Goal: Check status: Check status

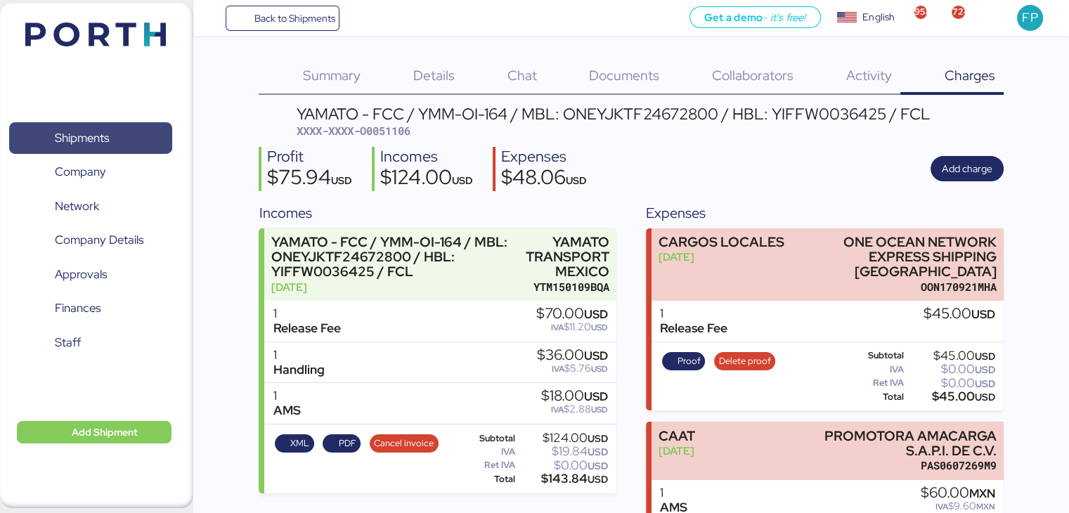
click at [163, 133] on span "Shipments" at bounding box center [90, 138] width 151 height 20
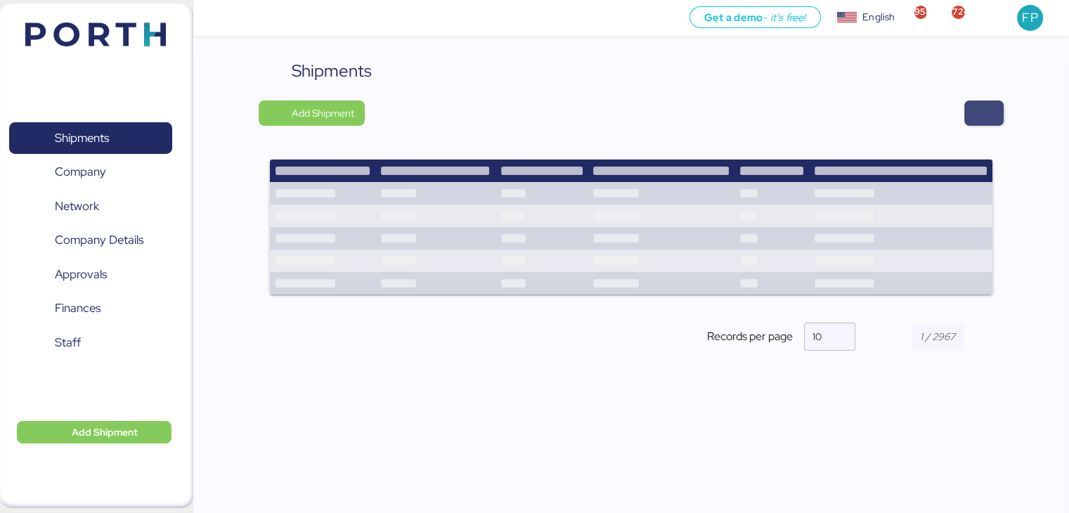
click at [985, 117] on span "button" at bounding box center [983, 113] width 17 height 20
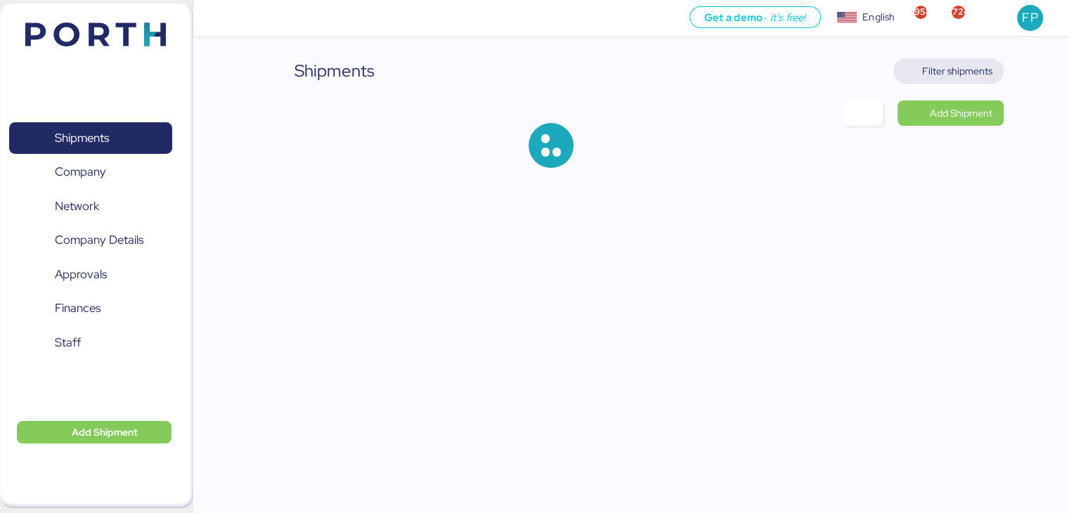
click at [953, 68] on span "Filter shipments" at bounding box center [957, 71] width 70 height 17
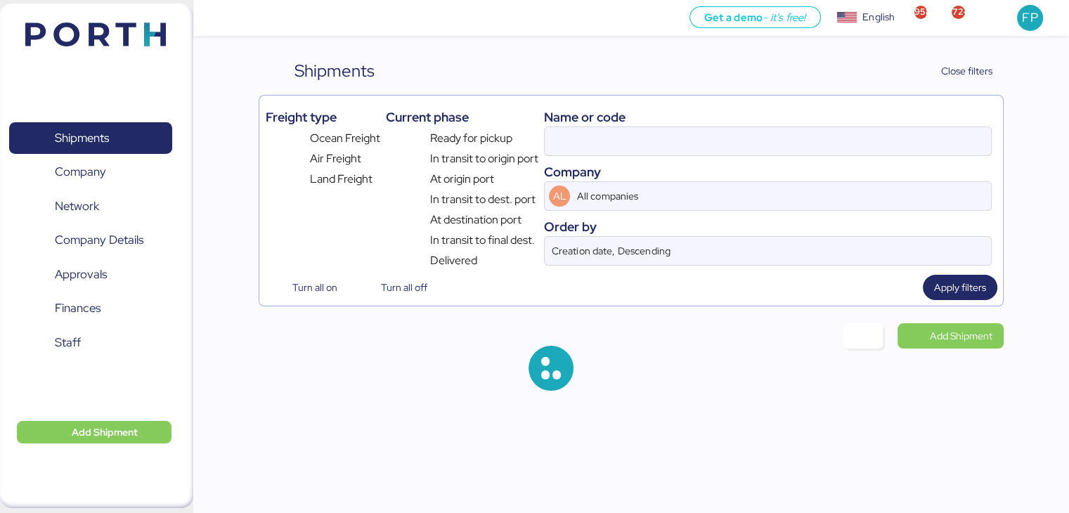
click at [632, 117] on div "Name or code" at bounding box center [767, 116] width 447 height 19
click at [604, 138] on input at bounding box center [766, 141] width 445 height 28
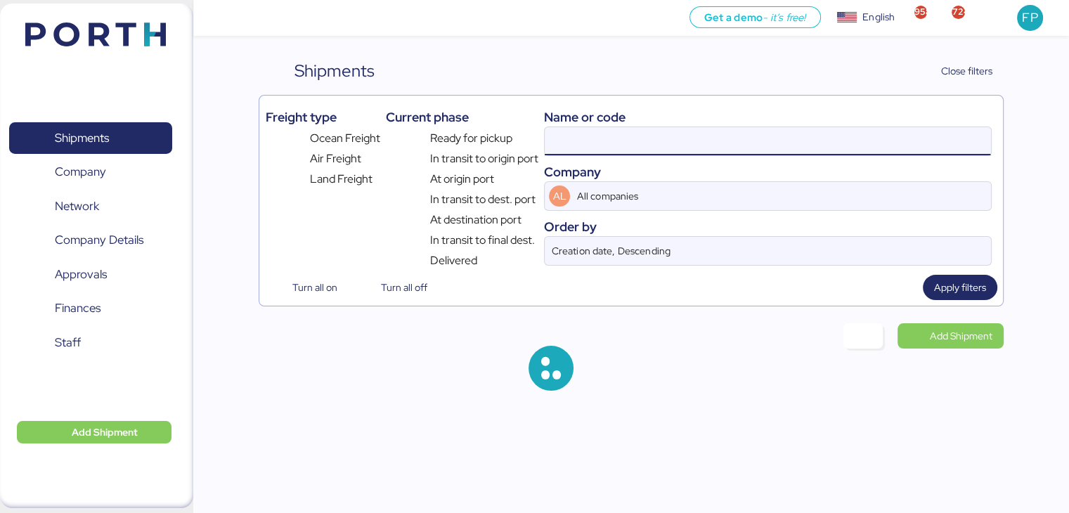
click at [585, 141] on input at bounding box center [766, 141] width 445 height 28
click at [585, 141] on input "O0051106" at bounding box center [766, 141] width 445 height 28
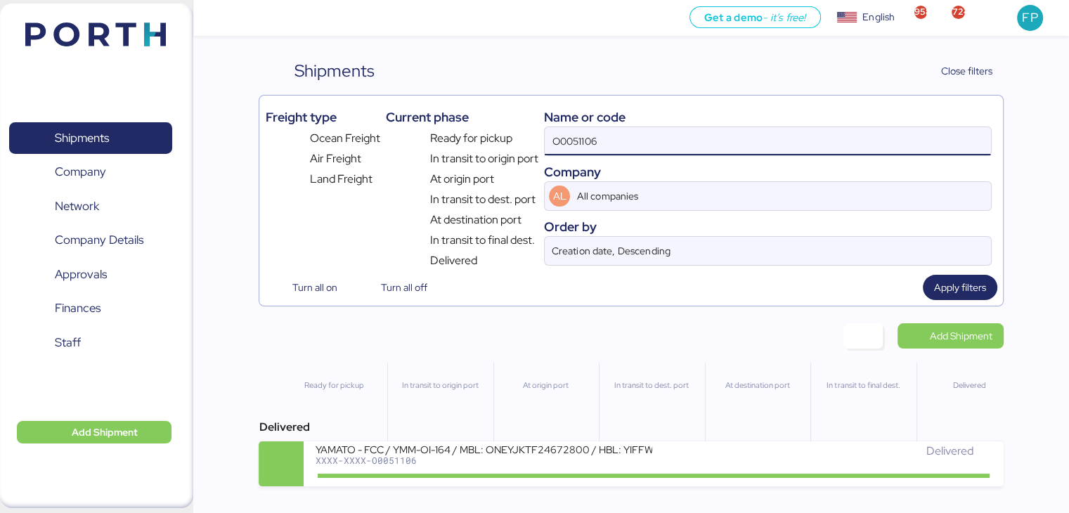
paste input "2230"
type input "O0052230"
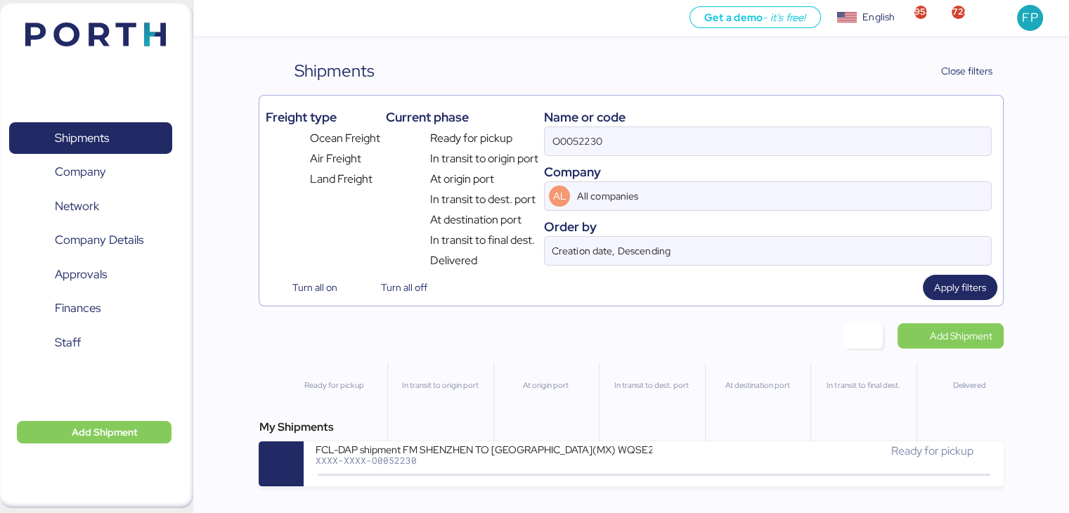
click at [478, 492] on div "Get a demo - it’s free! Get a demo English Inglés English 958 724 FP Shipments …" at bounding box center [534, 256] width 1069 height 513
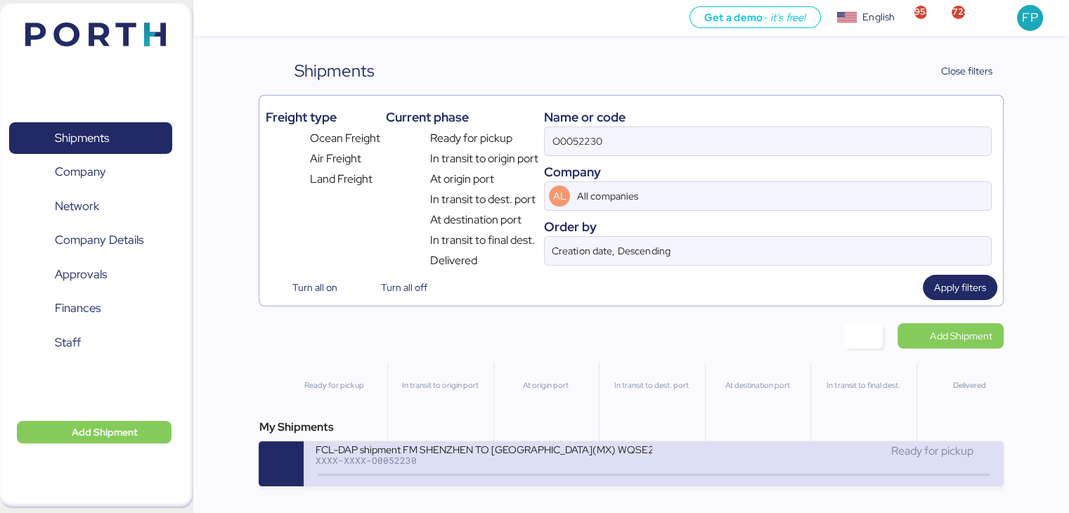
click at [479, 478] on div "FCL-DAP shipment FM SHENZHEN TO MANZANILLO(MX) WQSE2509X12 XXXX-XXXX-O0052230 R…" at bounding box center [653, 463] width 699 height 45
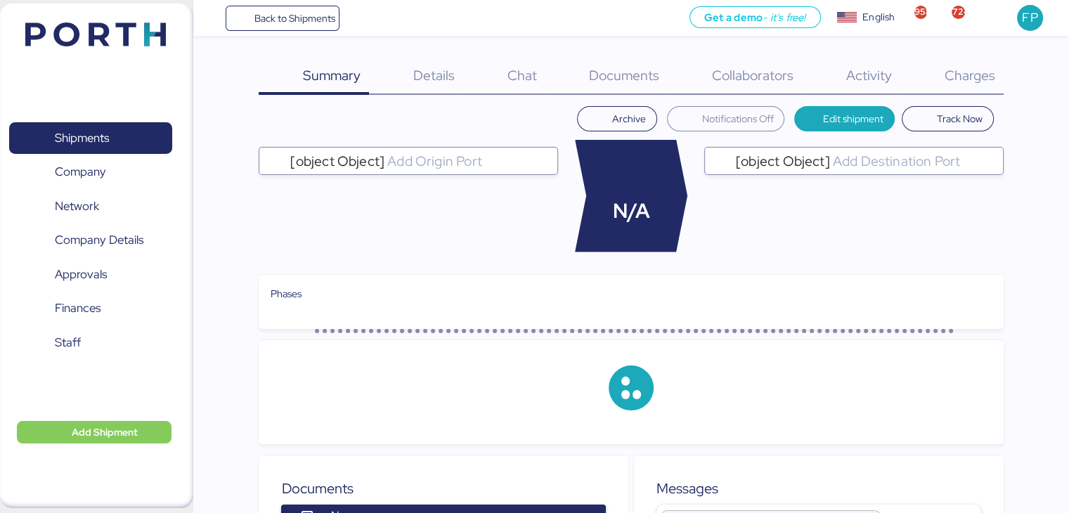
click at [957, 86] on div "Charges 0" at bounding box center [951, 76] width 103 height 37
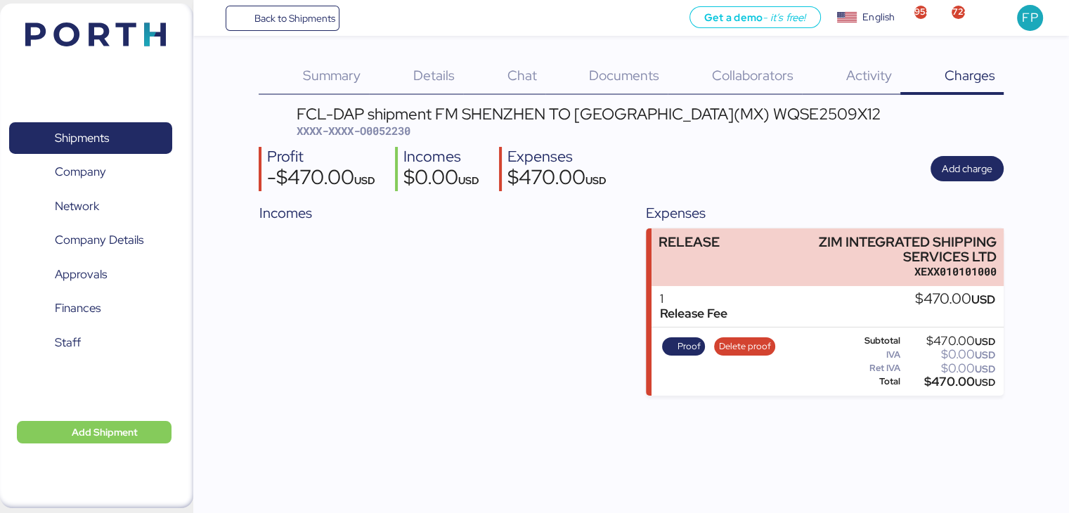
click at [390, 130] on span "XXXX-XXXX-O0052230" at bounding box center [353, 131] width 114 height 14
copy span "O0052230"
drag, startPoint x: 817, startPoint y: 244, endPoint x: 1012, endPoint y: 237, distance: 195.4
click at [1012, 237] on div "Summary 0 Details 0 Chat 0 Documents 0 Collaborators 0 Activity 0 Charges 0 FCL…" at bounding box center [534, 198] width 1069 height 396
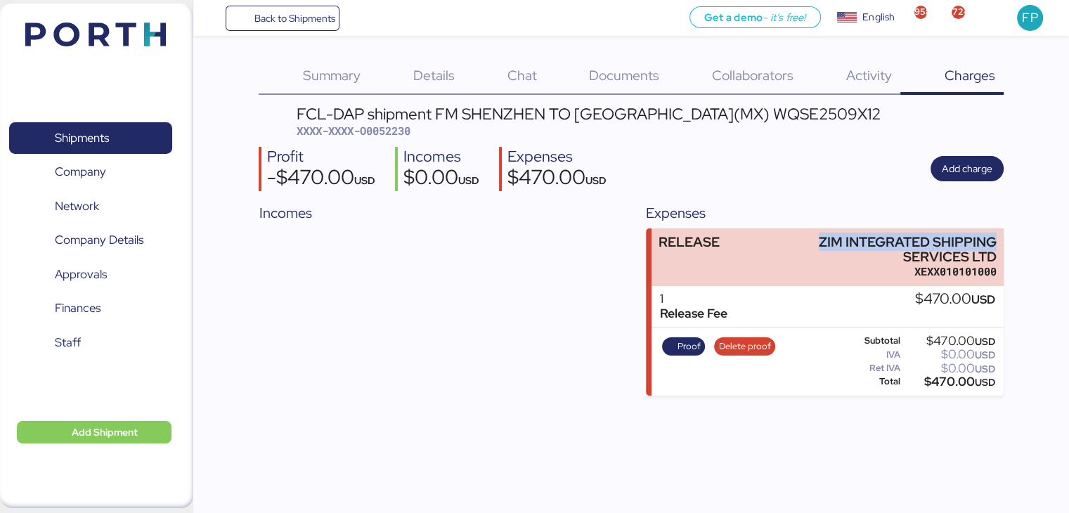
copy div "ZIM INTEGRATED SHIPPING"
click at [944, 384] on div "$470.00 USD" at bounding box center [949, 382] width 92 height 11
copy div "470.00"
